Goal: Check status: Verify the current state of an ongoing process or item

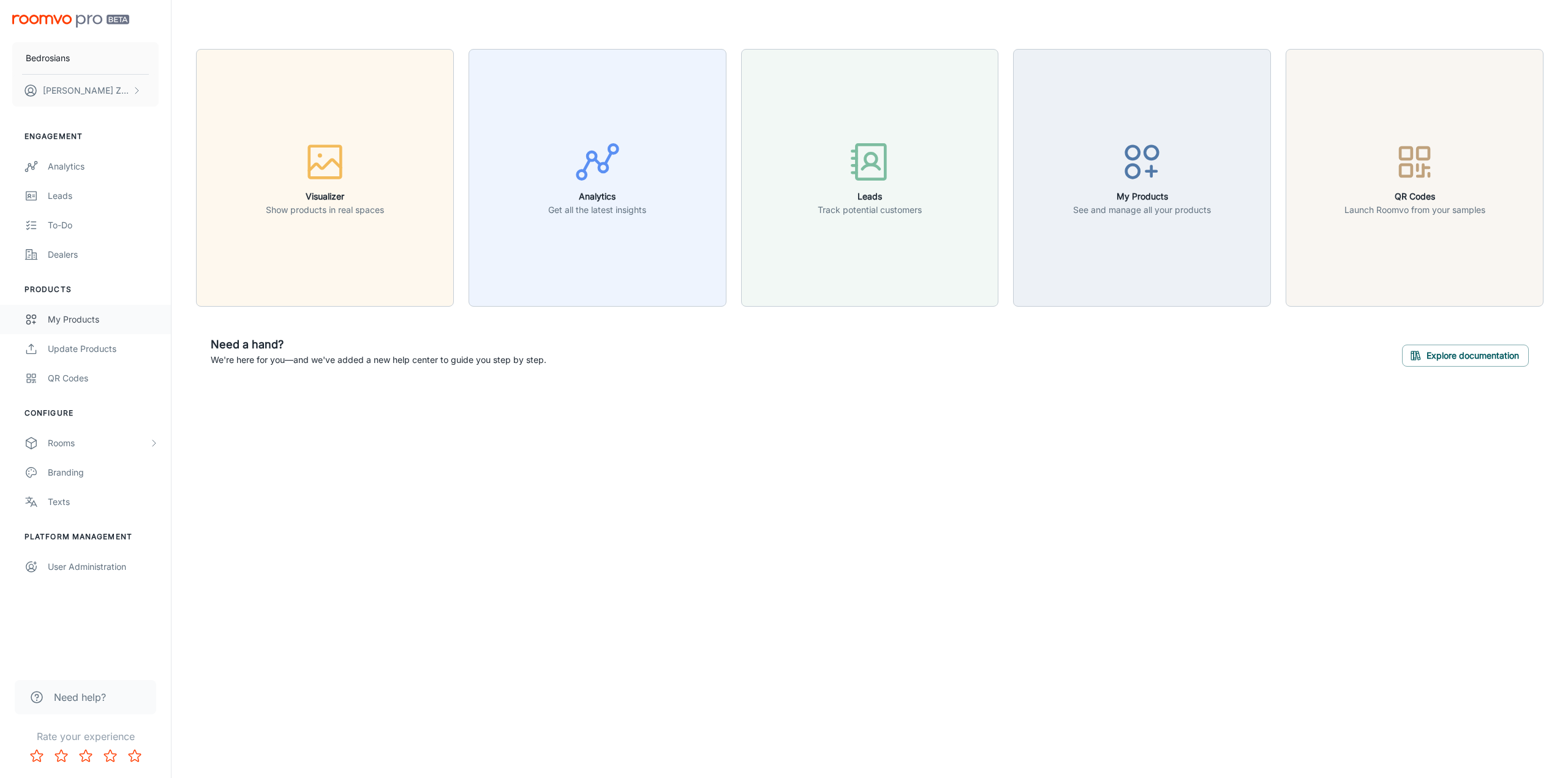
click at [75, 313] on div "My Products" at bounding box center [103, 320] width 111 height 14
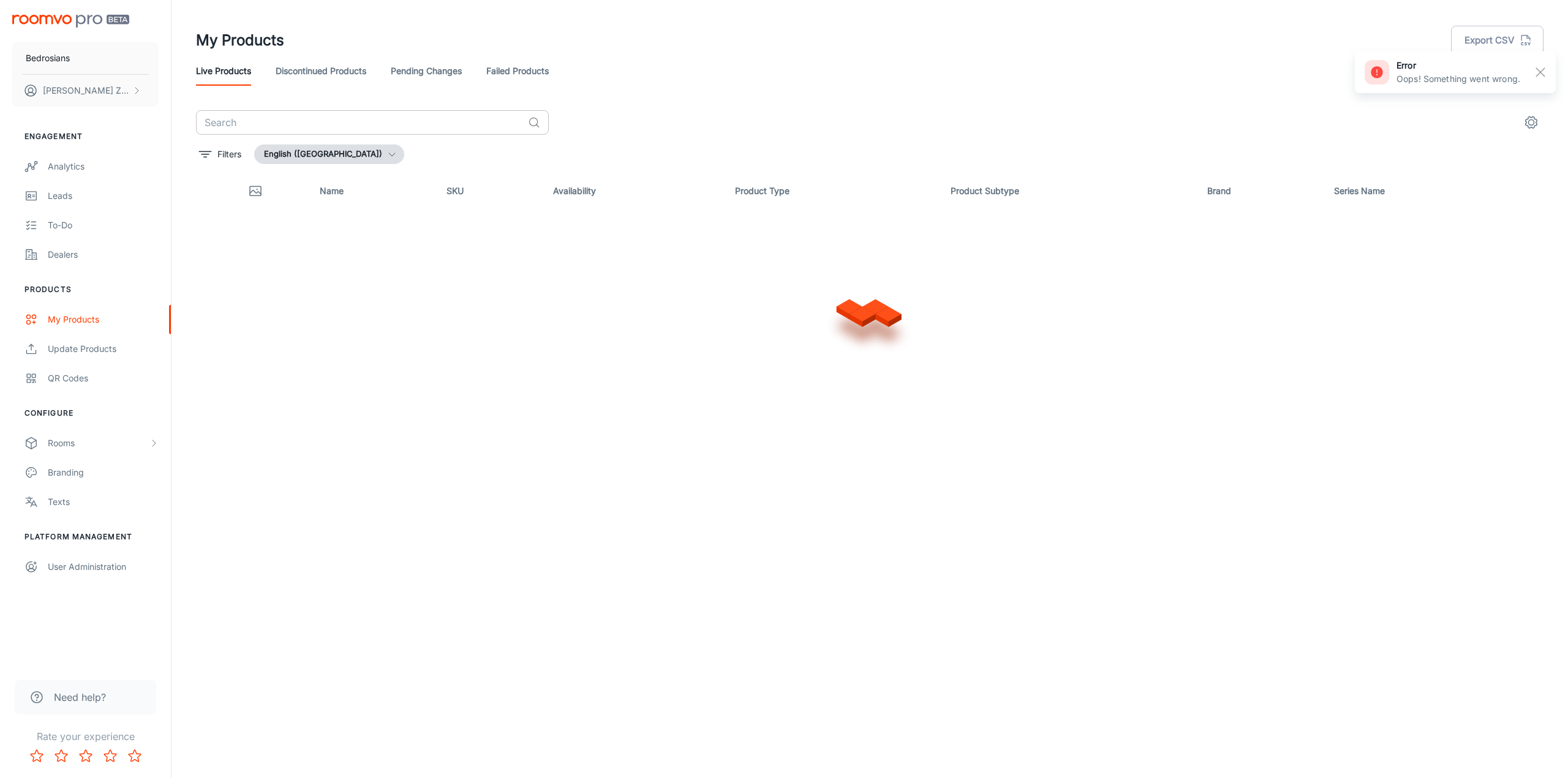
click at [387, 117] on input "text" at bounding box center [359, 122] width 327 height 25
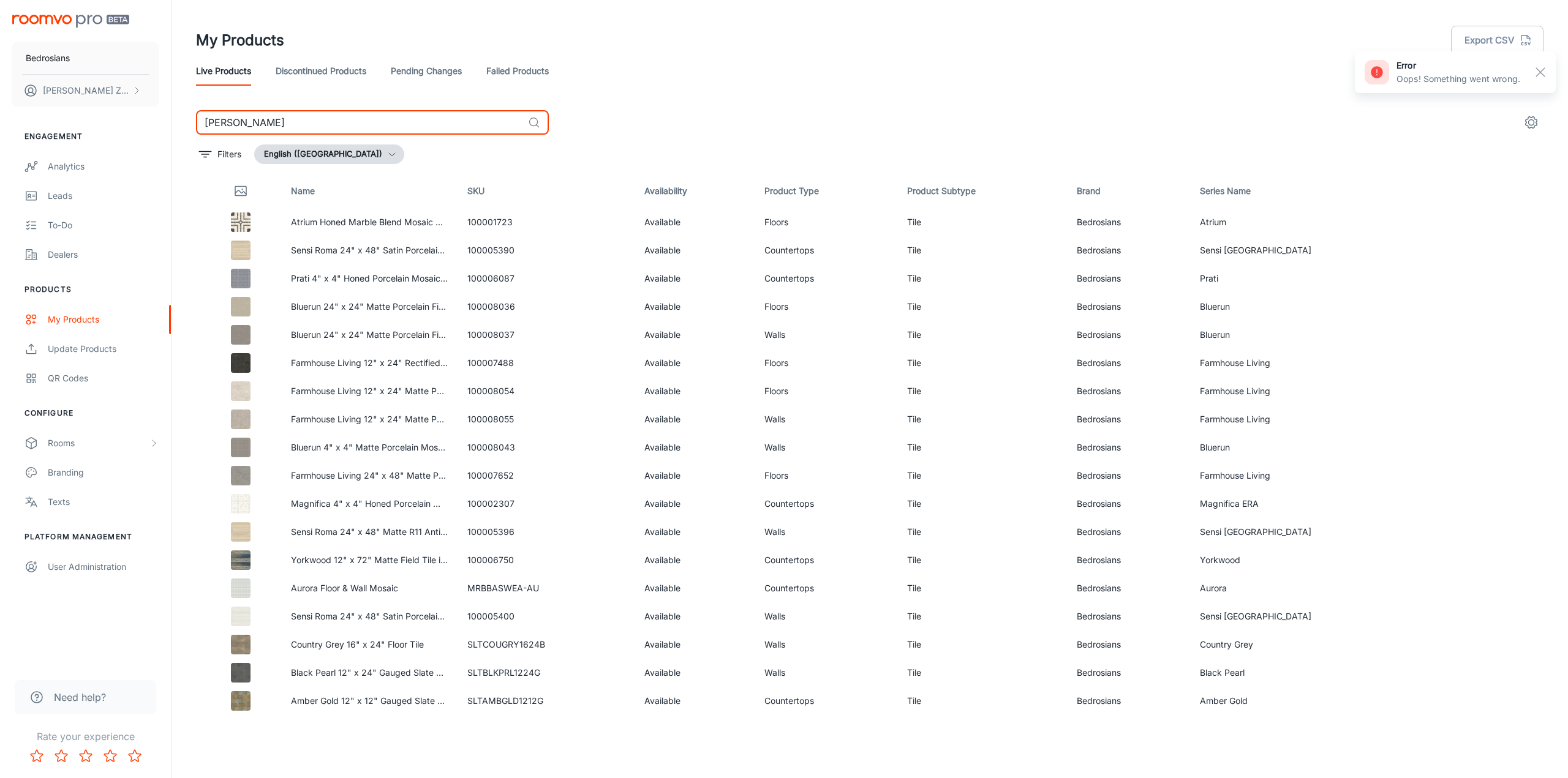
type input "[PERSON_NAME]"
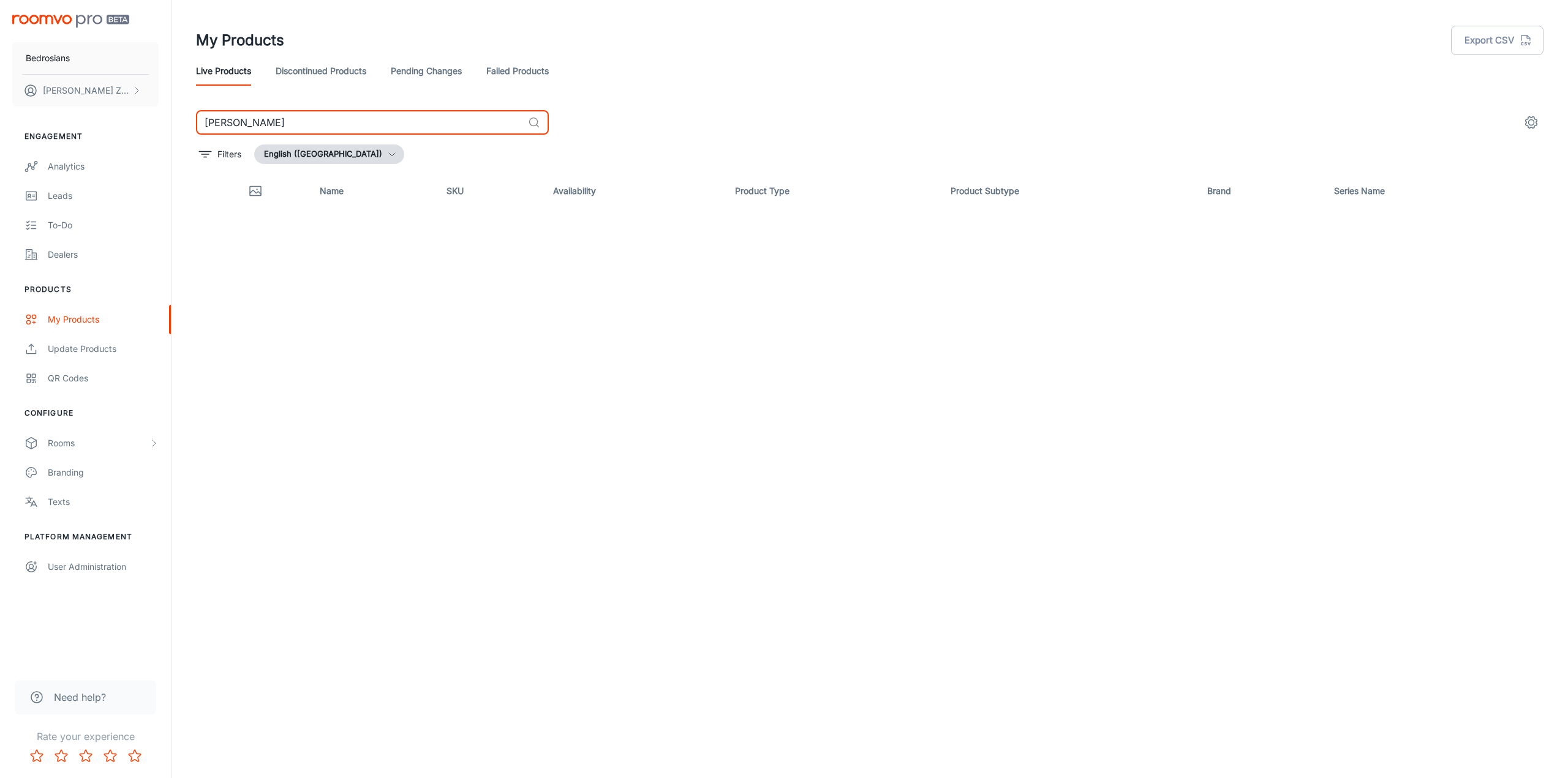
click at [405, 69] on link "Pending Changes" at bounding box center [426, 71] width 71 height 30
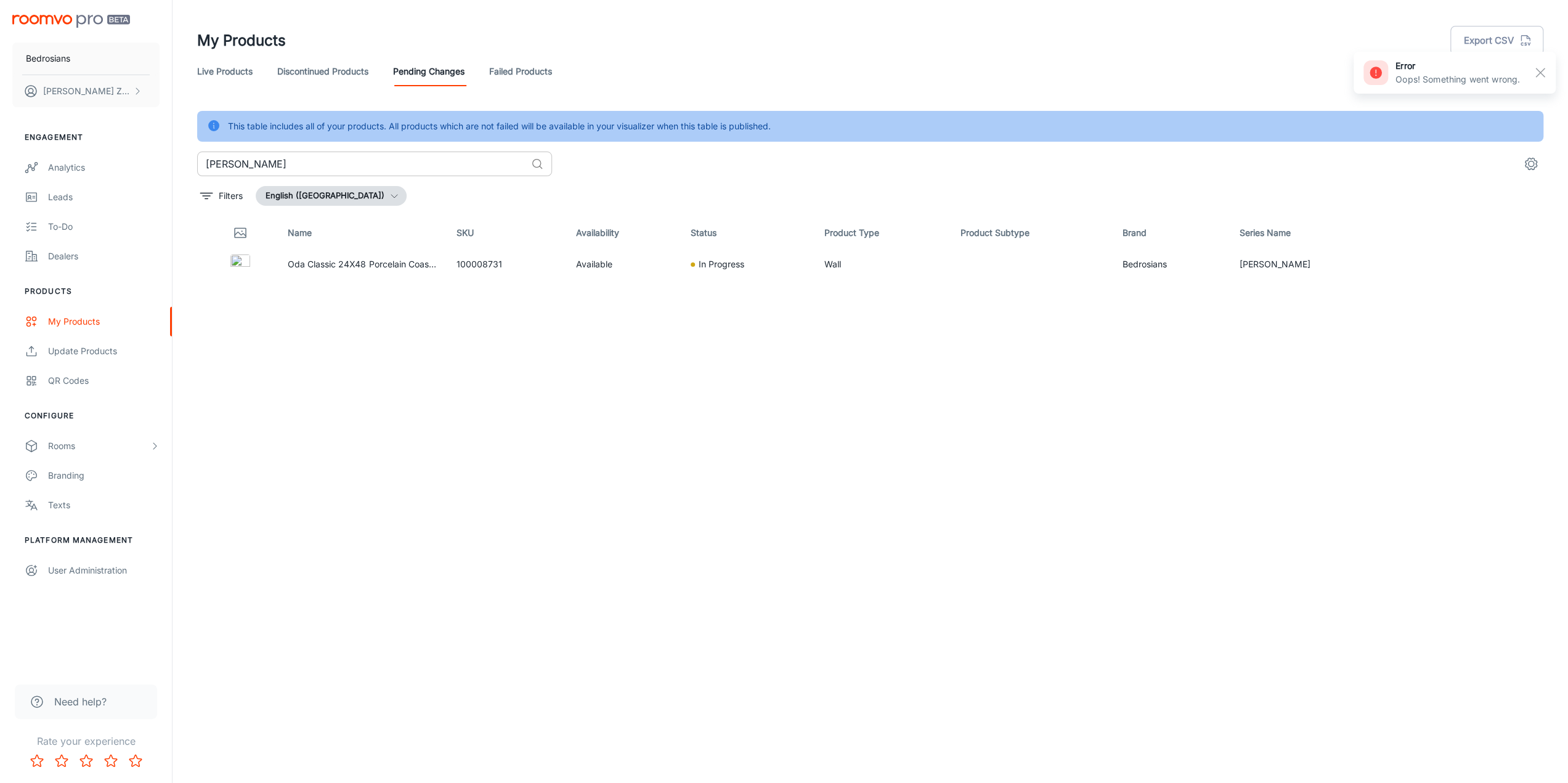
click at [353, 160] on input "[PERSON_NAME]" at bounding box center [361, 164] width 329 height 25
click at [500, 77] on link "Failed Products" at bounding box center [520, 71] width 63 height 30
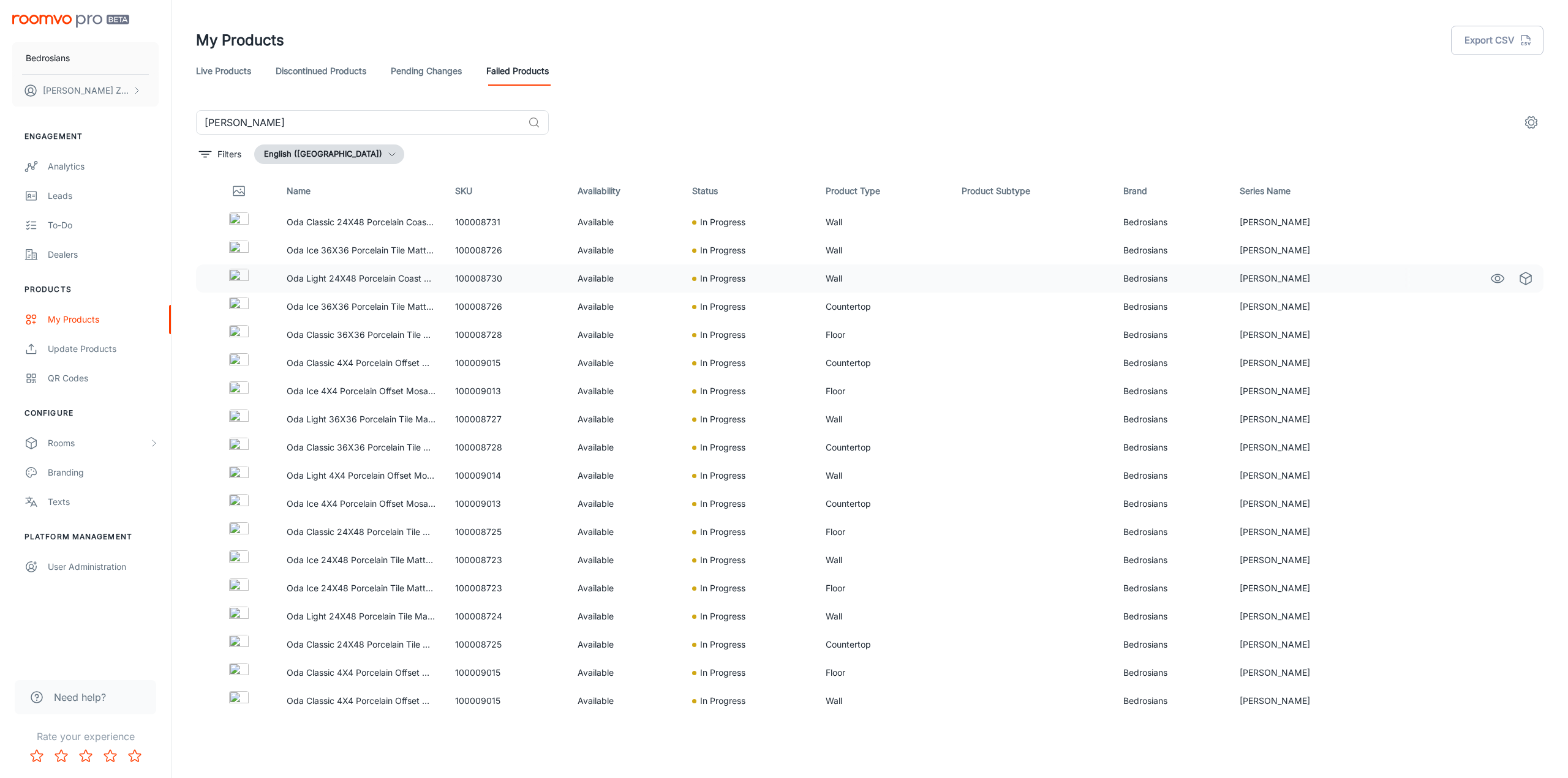
click at [244, 276] on img at bounding box center [239, 278] width 20 height 20
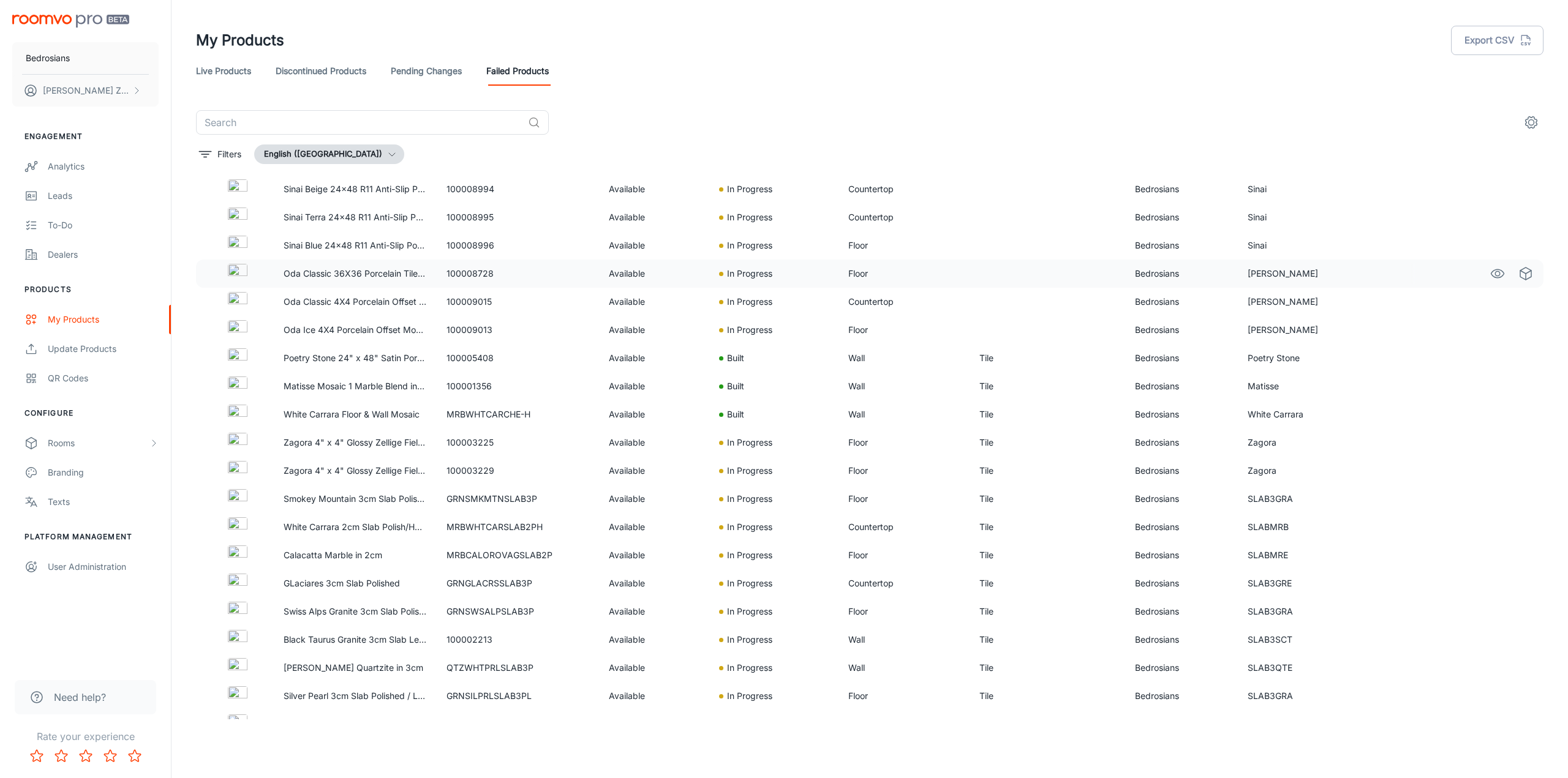
scroll to position [1102, 0]
